Goal: Find contact information: Obtain details needed to contact an individual or organization

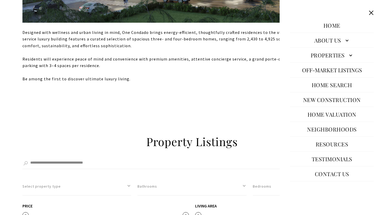
scroll to position [656, 0]
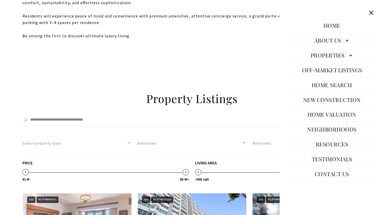
click at [323, 175] on link "Contact Us" at bounding box center [331, 174] width 39 height 13
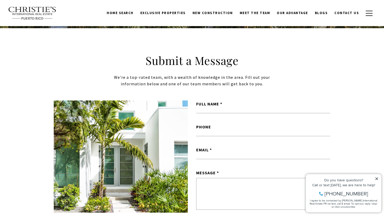
scroll to position [78, 0]
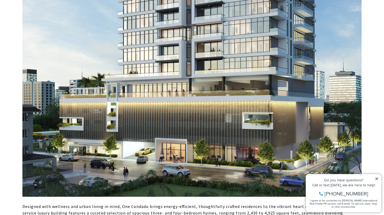
scroll to position [421, 0]
